Goal: Information Seeking & Learning: Learn about a topic

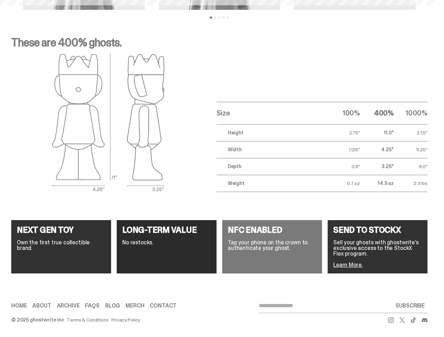
scroll to position [28, 0]
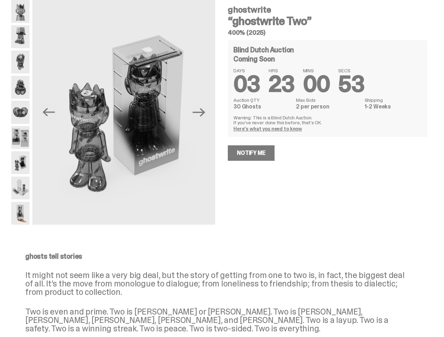
click at [222, 155] on div "ghostwrite “ghostwrite Two” 400% (2025) Blind Dutch Auction Coming Soon DAYS 03…" at bounding box center [323, 112] width 208 height 225
click at [127, 112] on img at bounding box center [123, 114] width 183 height 228
click at [54, 112] on icon "Previous" at bounding box center [48, 112] width 12 height 8
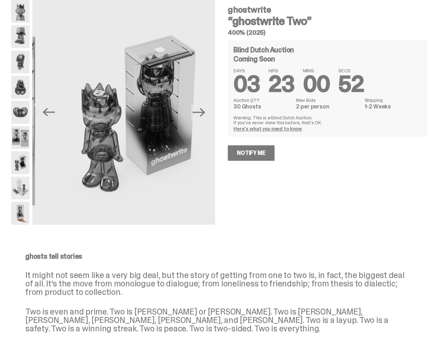
click at [202, 112] on icon "Next" at bounding box center [198, 112] width 12 height 8
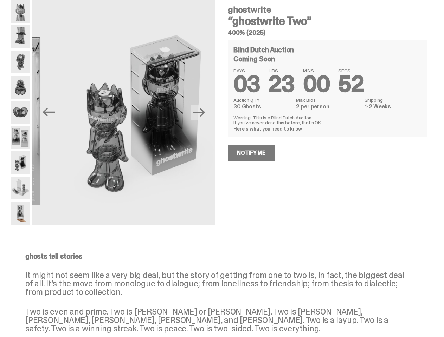
click at [0, 13] on div "ghostwrite “ghostwrite Two” 400% (2025) Previous Next ghostwrite “ghostwrite Tw…" at bounding box center [219, 119] width 438 height 239
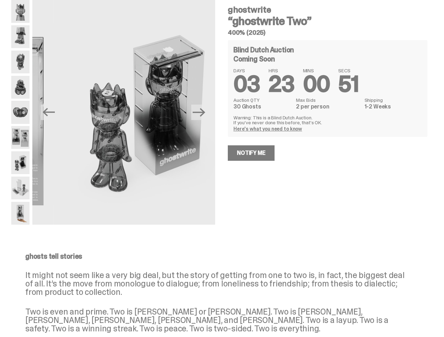
click at [268, 129] on link "Here's what you need to know" at bounding box center [267, 129] width 68 height 6
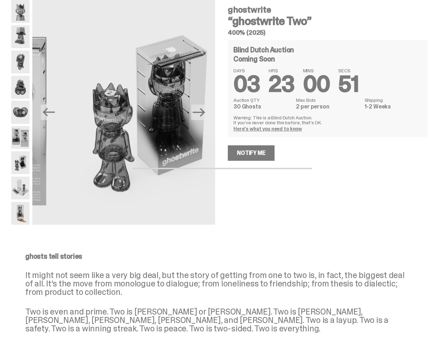
click at [253, 153] on div "How does a Blind Dutch Auction work? It’s easy: just bid the most you’re willin…" at bounding box center [222, 168] width 444 height 337
